Goal: Find specific page/section

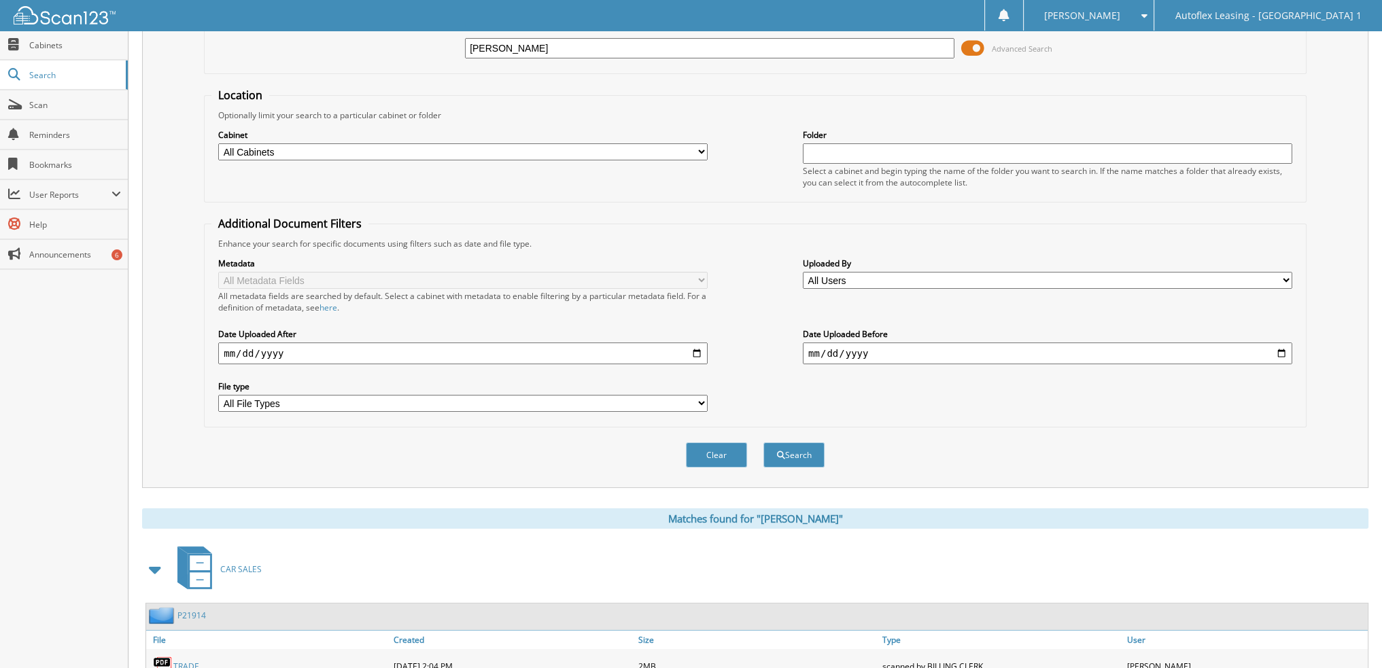
scroll to position [71, 0]
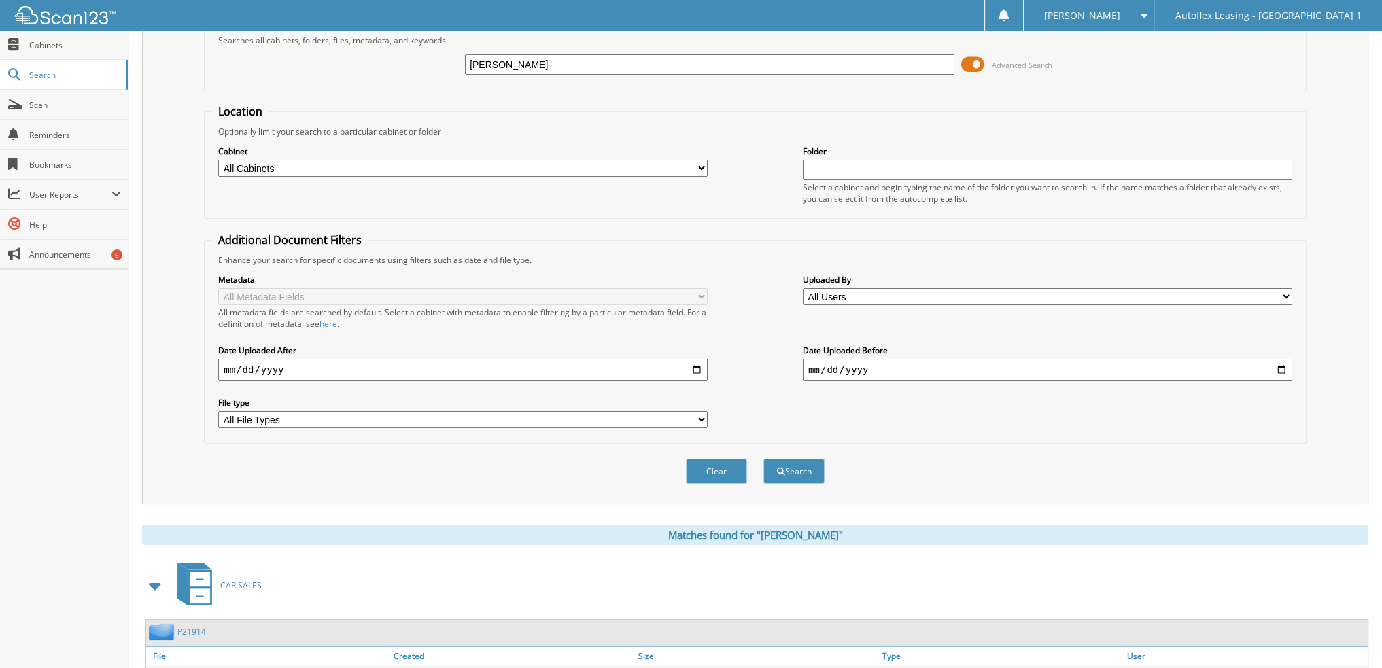
click at [578, 62] on input "[PERSON_NAME]" at bounding box center [709, 64] width 489 height 20
paste input "L04031"
type input "L04031"
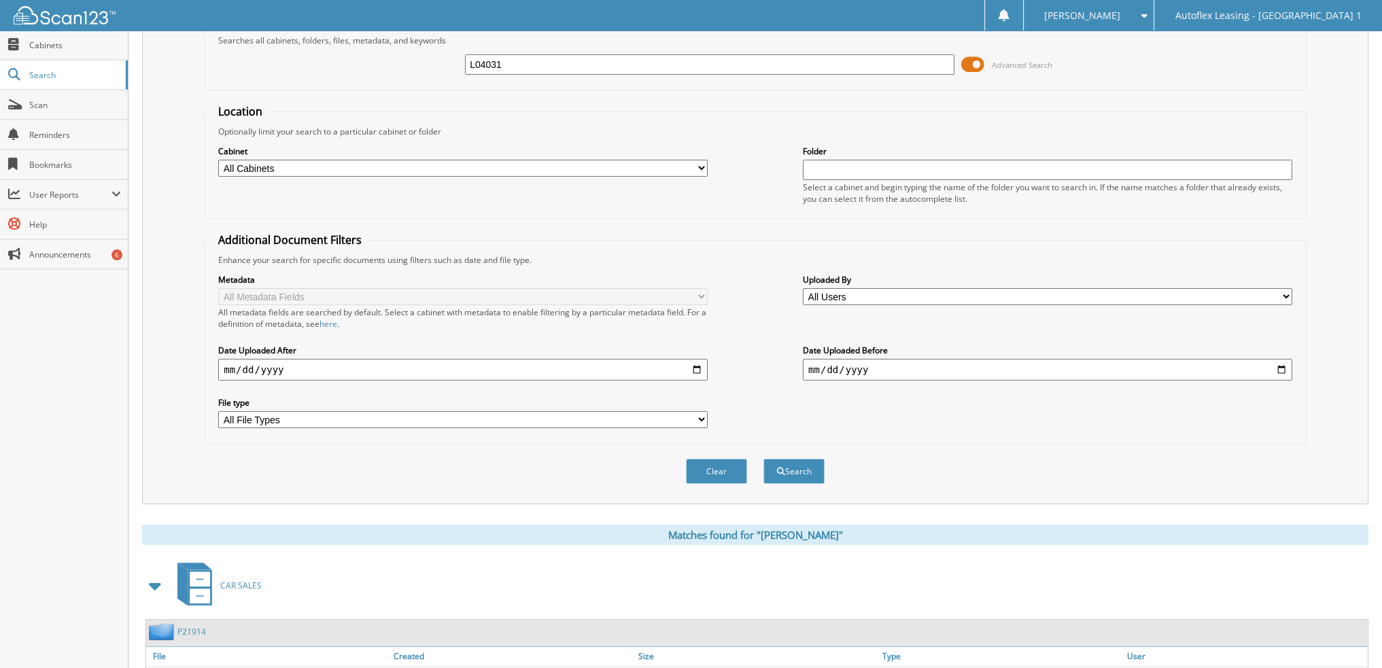
click at [763, 459] on button "Search" at bounding box center [793, 471] width 61 height 25
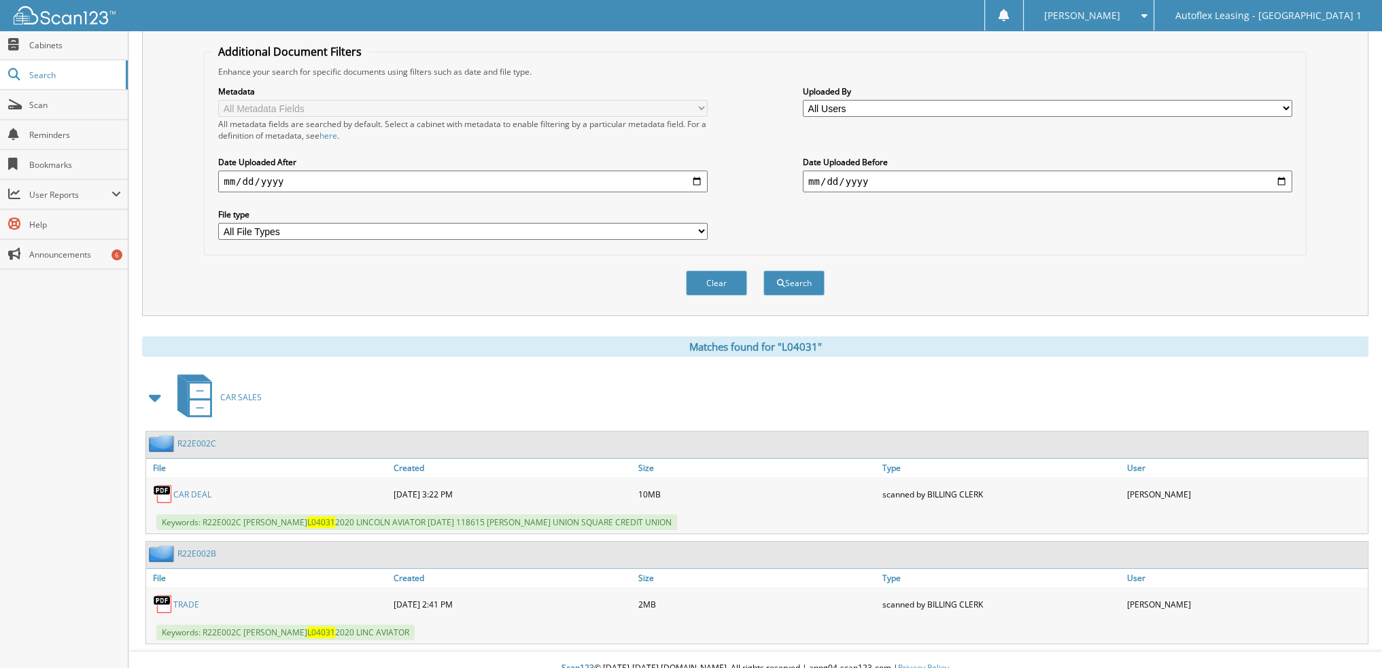
click at [205, 489] on link "CAR DEAL" at bounding box center [192, 495] width 38 height 12
